Goal: Task Accomplishment & Management: Manage account settings

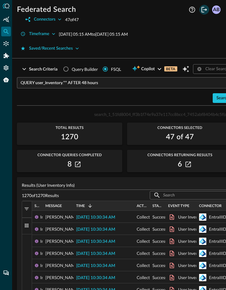
click at [41, 11] on icon "Logout" at bounding box center [204, 9] width 7 height 7
